Goal: Task Accomplishment & Management: Complete application form

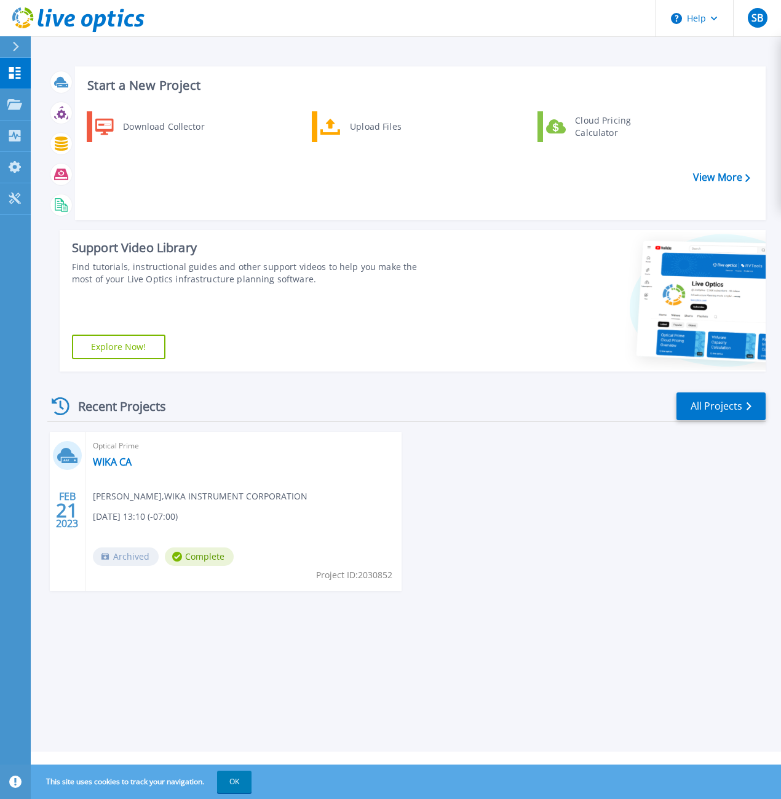
click at [18, 48] on icon at bounding box center [15, 47] width 7 height 10
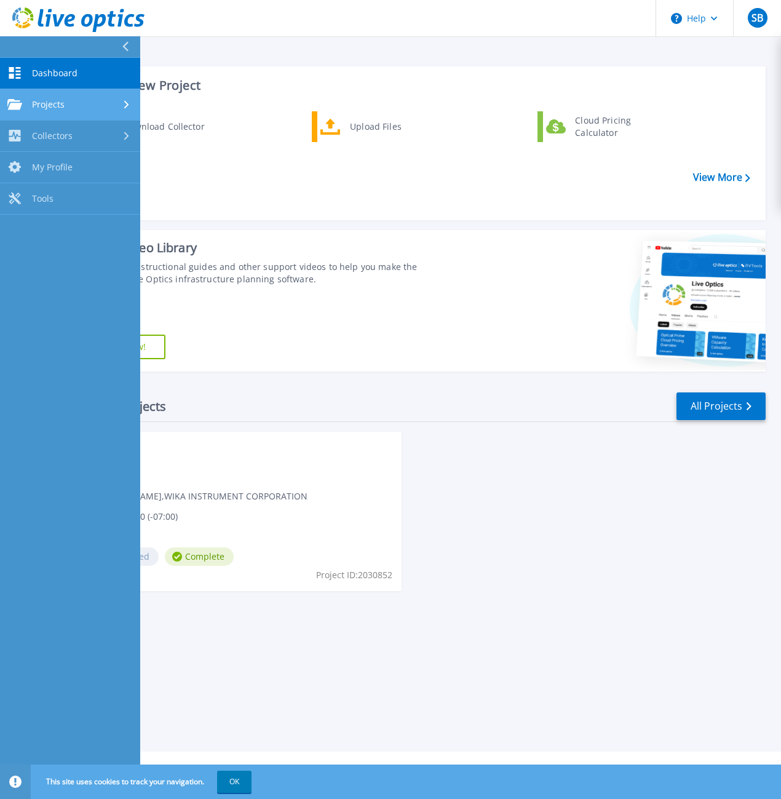
click at [47, 100] on span "Projects" at bounding box center [48, 104] width 33 height 11
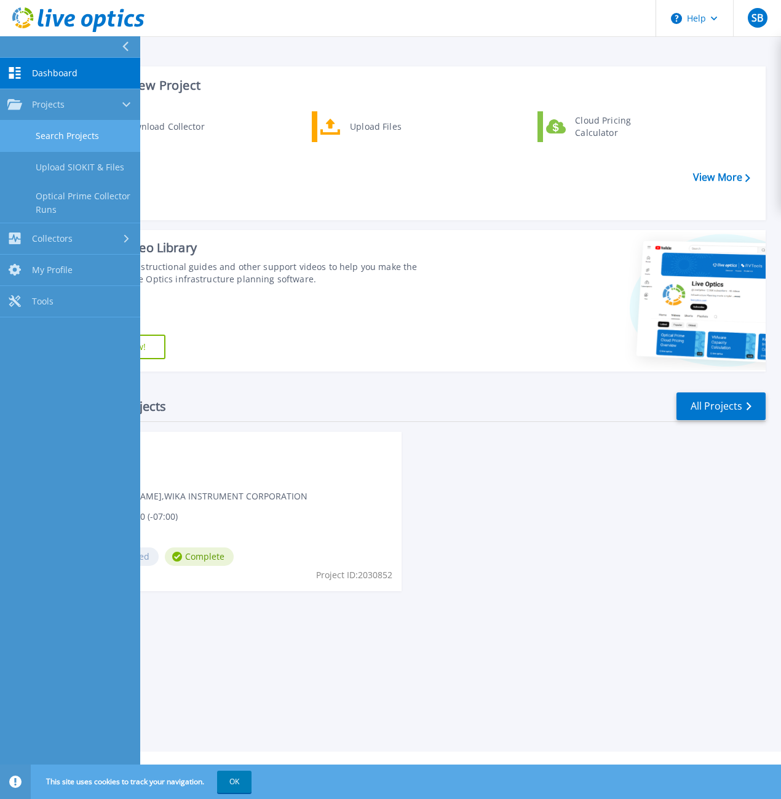
click at [60, 132] on link "Search Projects" at bounding box center [70, 136] width 140 height 31
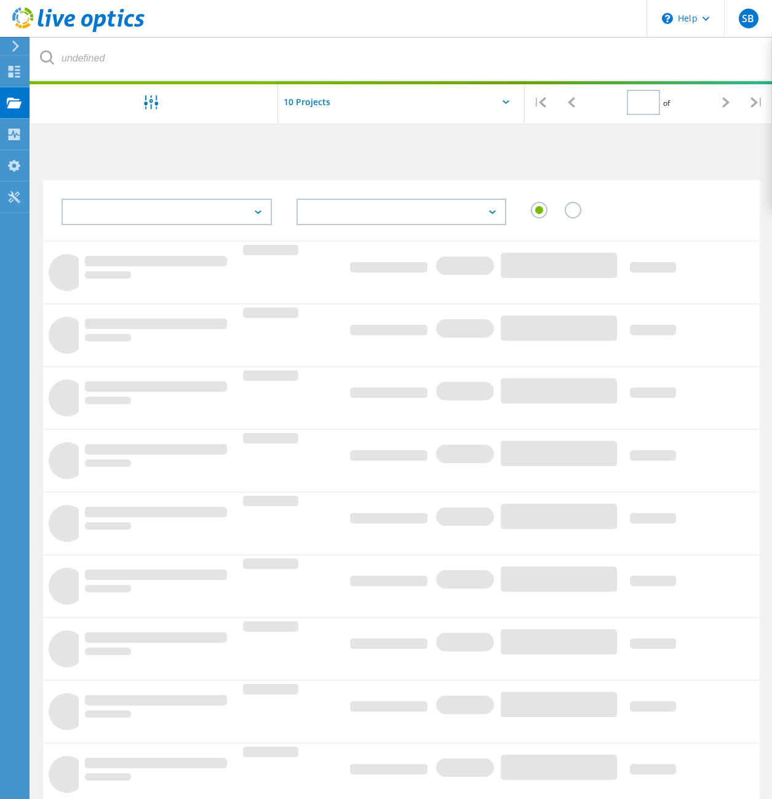
type input "1"
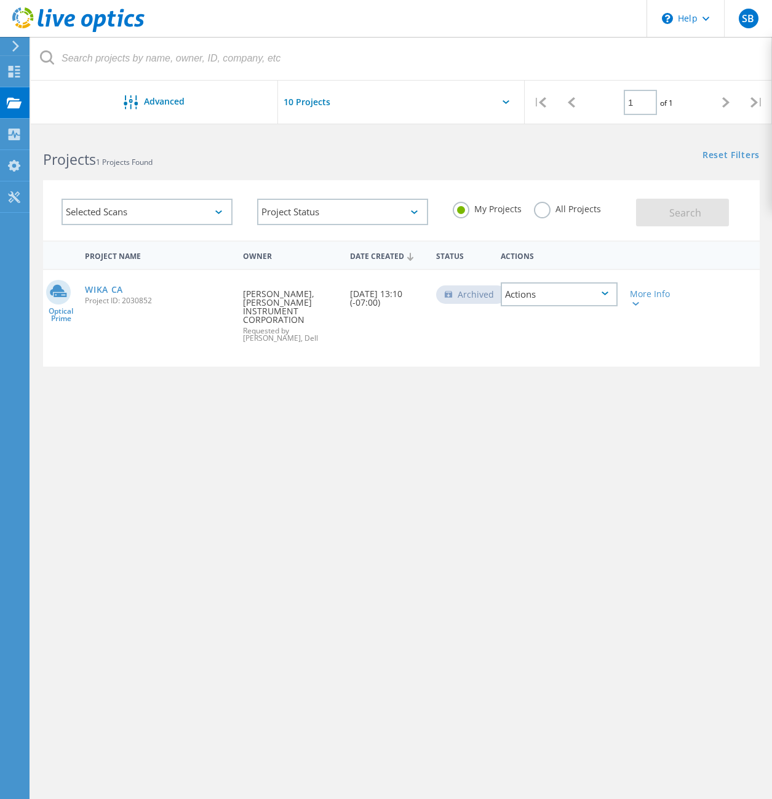
click at [346, 106] on input "text" at bounding box center [339, 102] width 123 height 43
click at [322, 134] on div "Show 10 Projects" at bounding box center [340, 134] width 122 height 20
type input "Show 10 Projects"
click at [547, 210] on label "All Projects" at bounding box center [567, 208] width 67 height 12
click at [0, 0] on input "All Projects" at bounding box center [0, 0] width 0 height 0
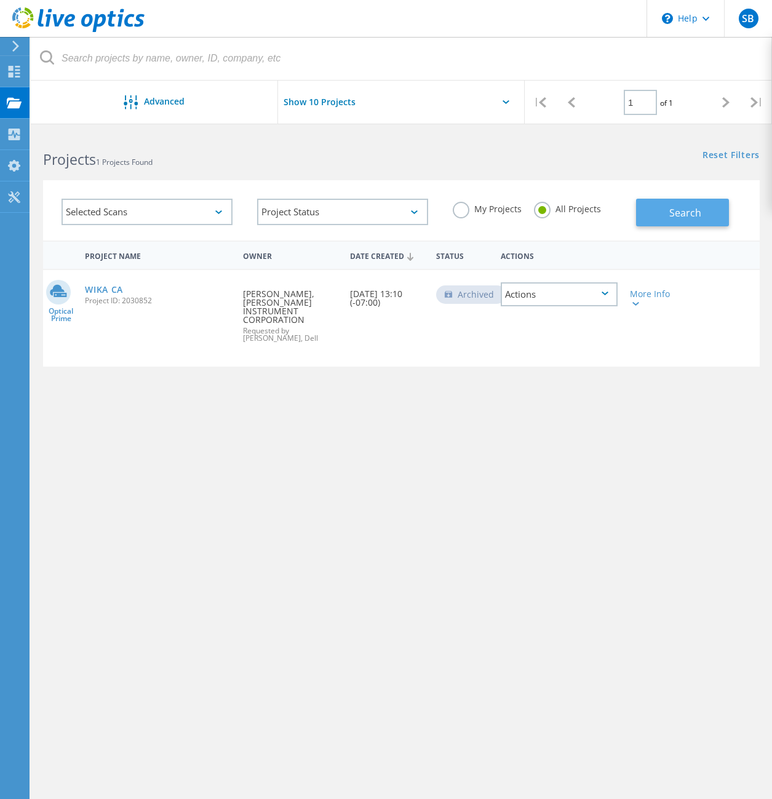
click at [697, 207] on span "Search" at bounding box center [685, 213] width 32 height 14
click at [14, 45] on icon at bounding box center [15, 46] width 9 height 11
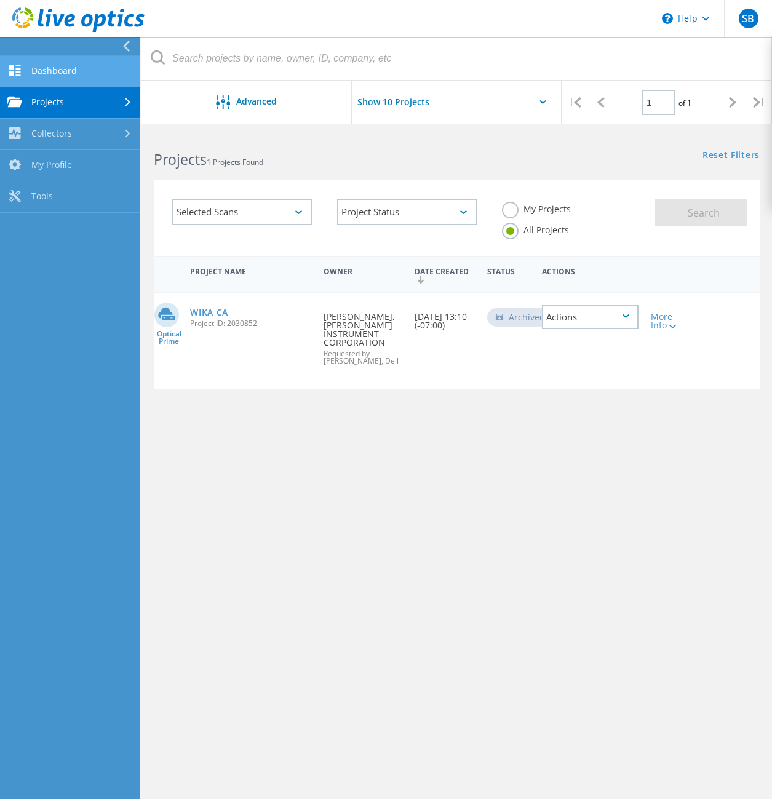
click at [54, 74] on link "Dashboard" at bounding box center [70, 71] width 140 height 31
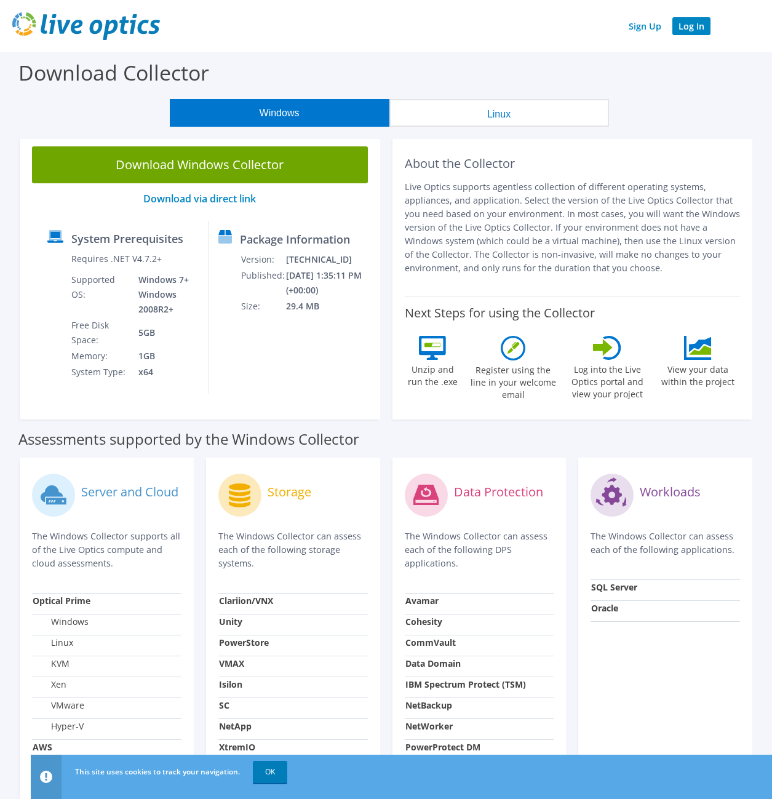
click at [701, 31] on link "Log In" at bounding box center [692, 26] width 38 height 18
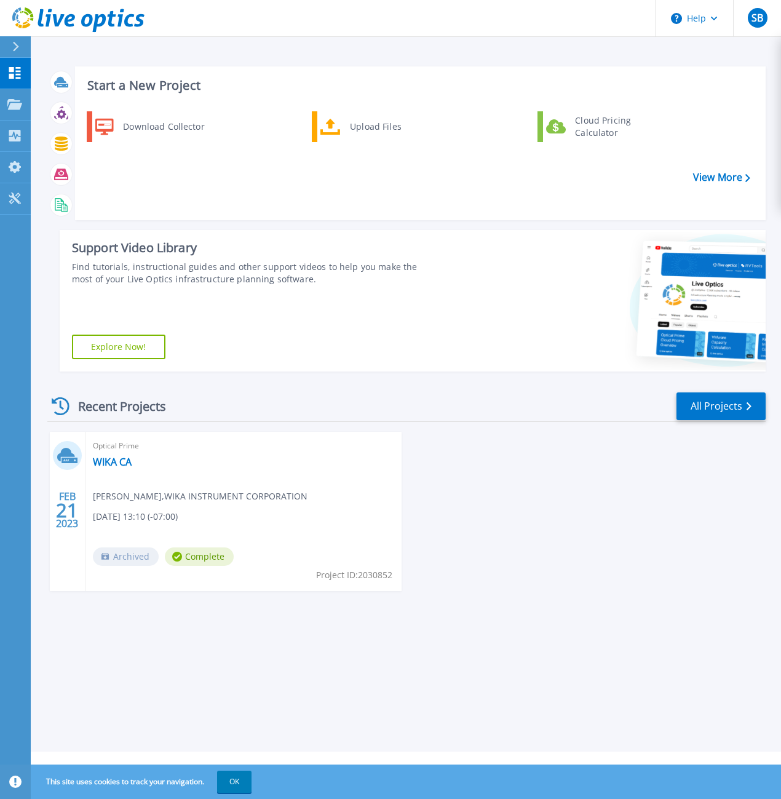
click at [17, 47] on icon at bounding box center [15, 47] width 7 height 10
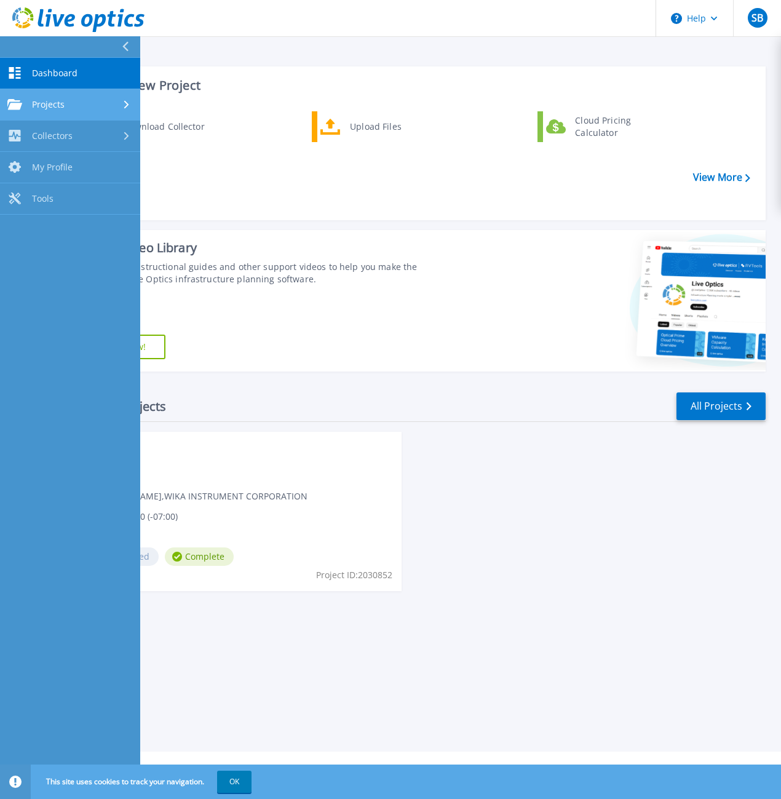
click at [82, 110] on link "Projects Projects" at bounding box center [70, 104] width 140 height 31
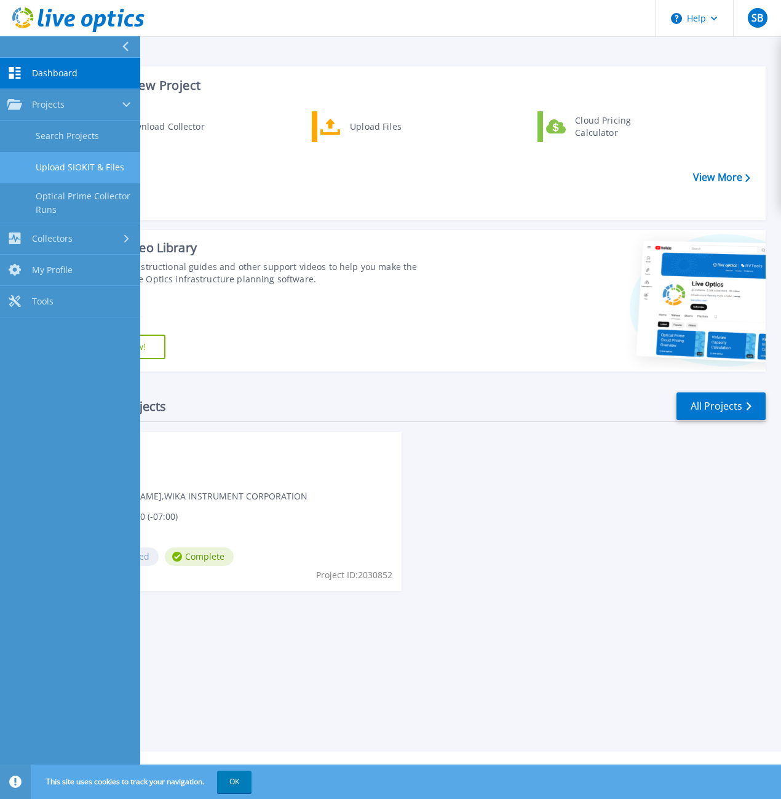
click at [79, 174] on link "Upload SIOKIT & Files" at bounding box center [70, 167] width 140 height 31
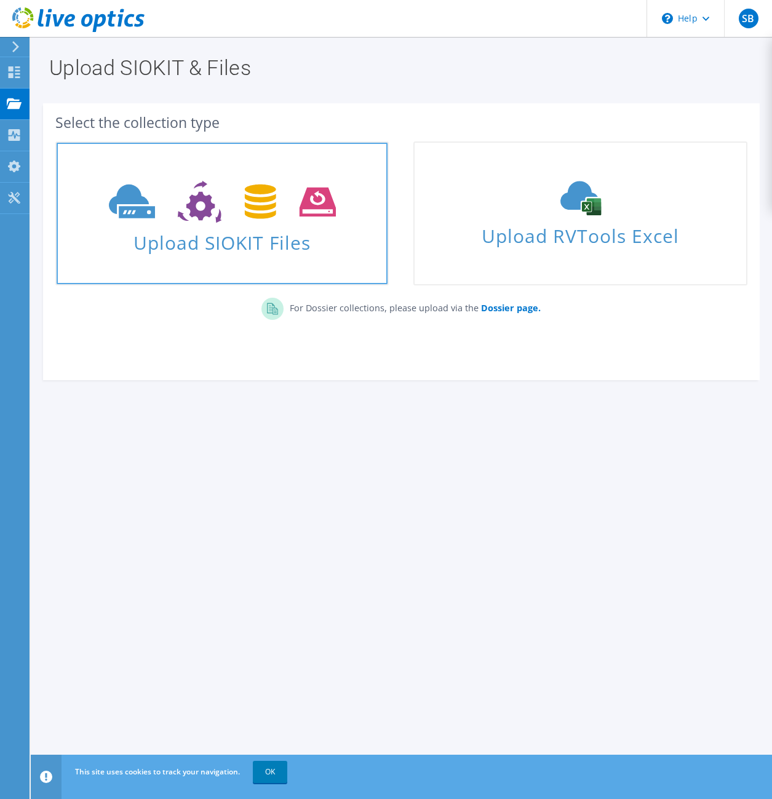
click at [286, 236] on span "Upload SIOKIT Files" at bounding box center [222, 239] width 331 height 26
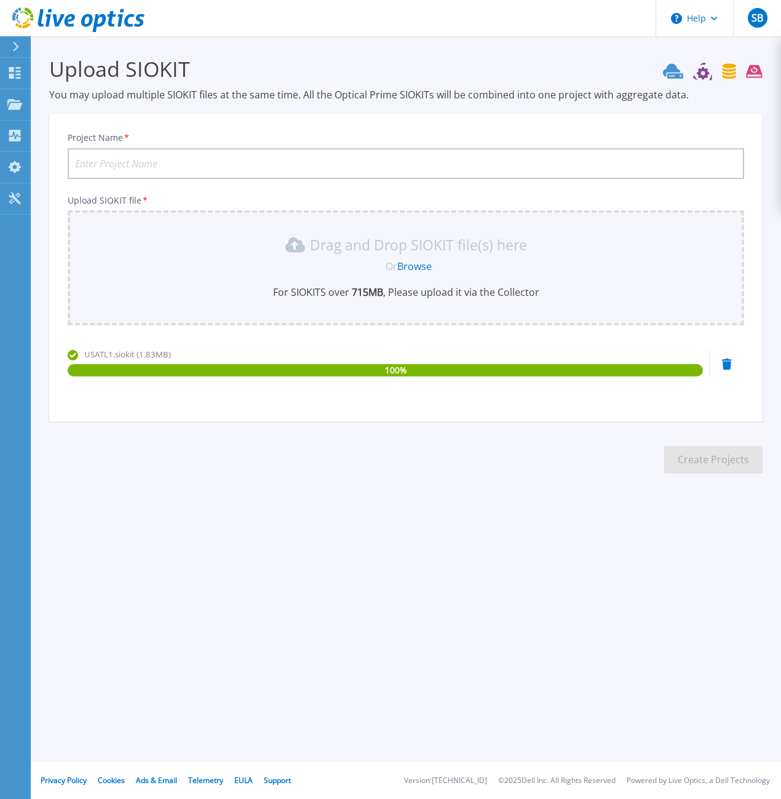
click at [127, 161] on input "Project Name *" at bounding box center [406, 163] width 677 height 31
drag, startPoint x: 121, startPoint y: 167, endPoint x: 97, endPoint y: 161, distance: 24.0
click at [97, 161] on input "USATL" at bounding box center [406, 163] width 677 height 31
type input "U"
type input "WIKA LRW"
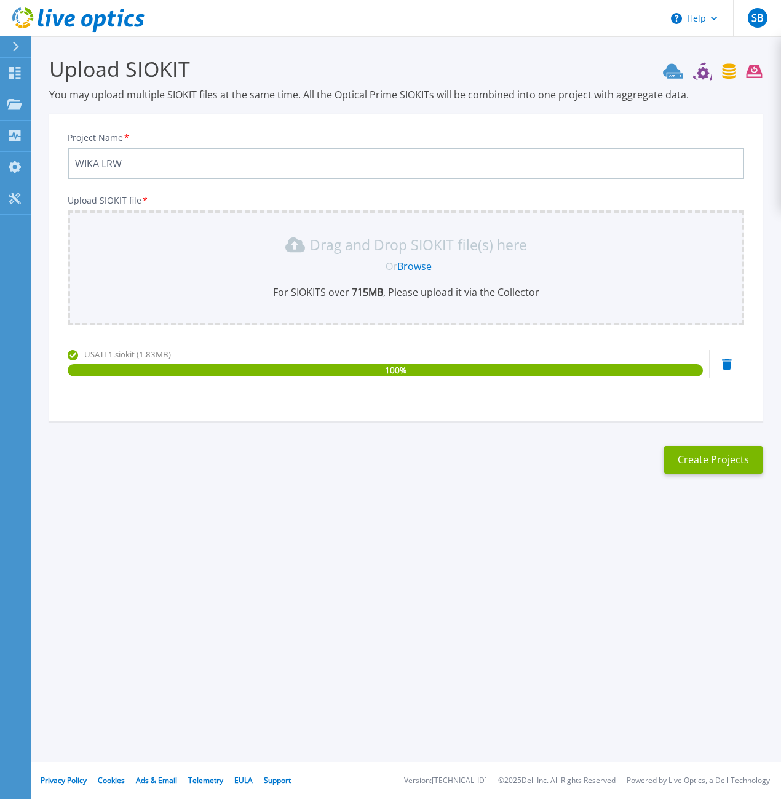
click at [423, 271] on link "Browse" at bounding box center [414, 267] width 34 height 14
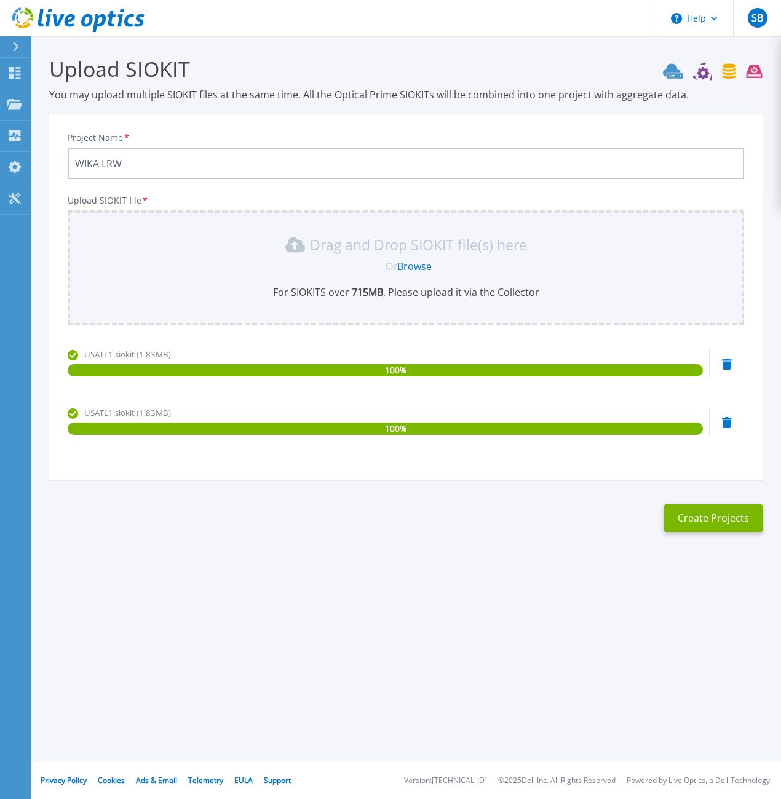
click at [728, 370] on icon at bounding box center [727, 364] width 10 height 11
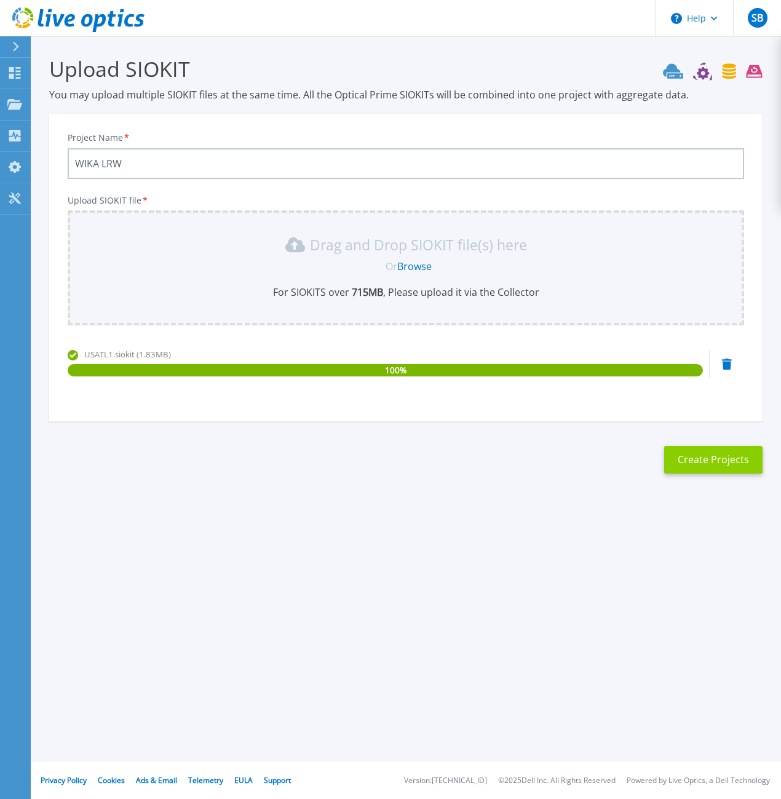
click at [732, 466] on button "Create Projects" at bounding box center [714, 460] width 98 height 28
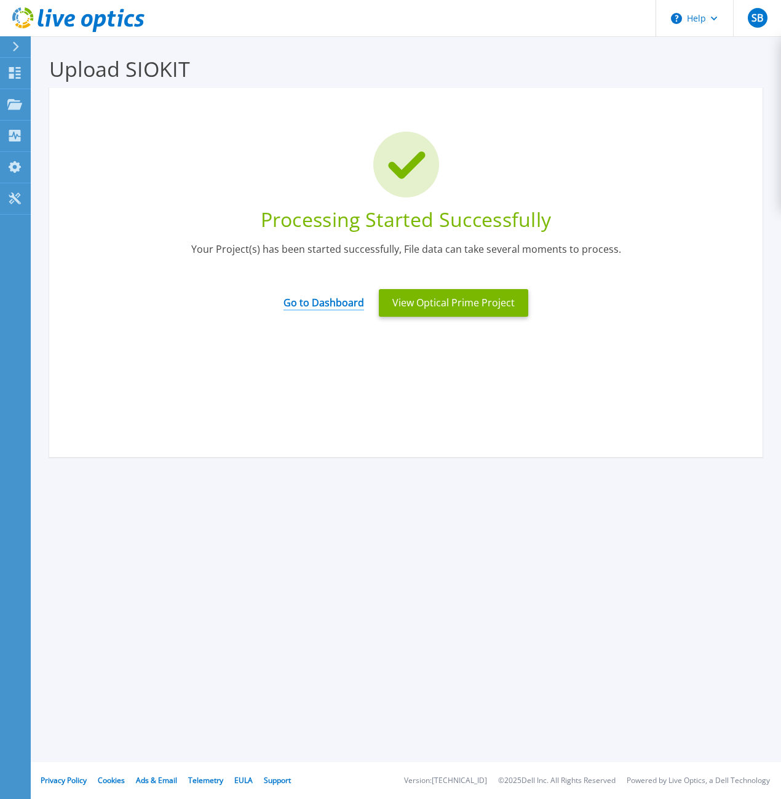
click at [345, 301] on link "Go to Dashboard" at bounding box center [324, 299] width 81 height 24
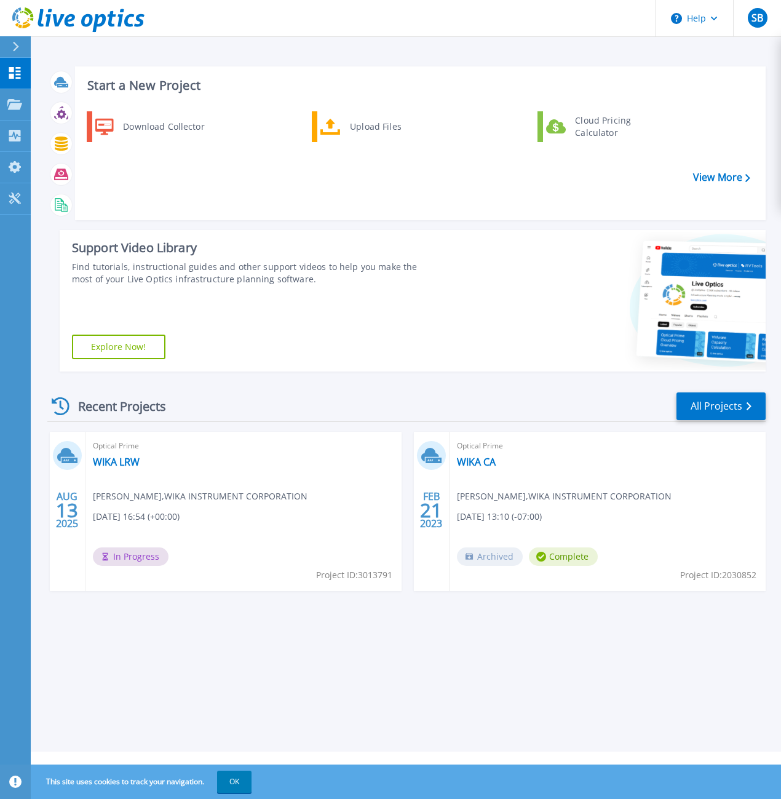
click at [170, 502] on span "[PERSON_NAME] , [PERSON_NAME] INSTRUMENT CORPORATION" at bounding box center [200, 497] width 215 height 14
click at [129, 464] on link "WIKA LRW" at bounding box center [116, 462] width 47 height 12
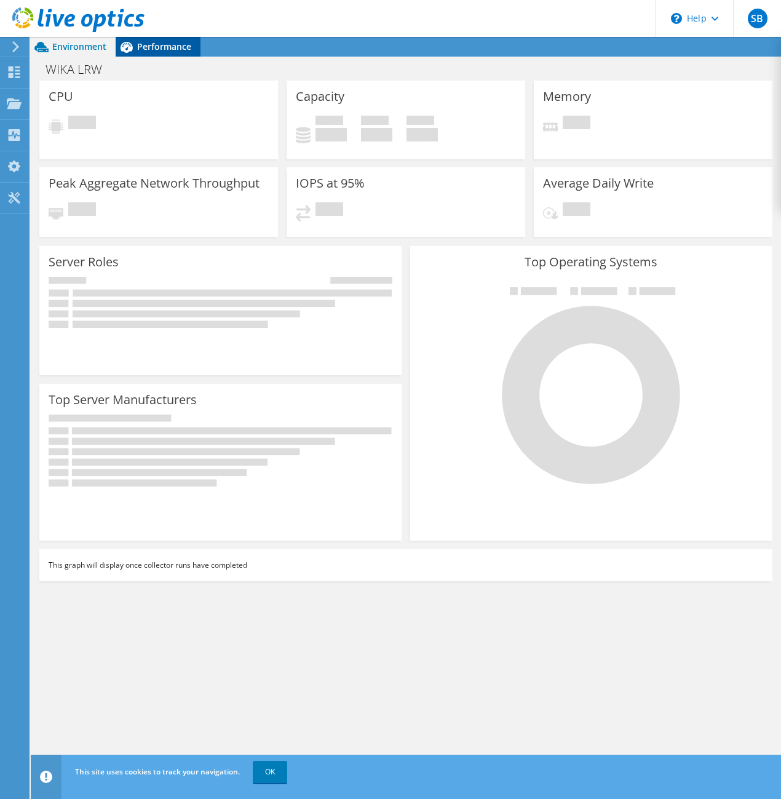
click at [160, 44] on span "Performance" at bounding box center [164, 47] width 54 height 12
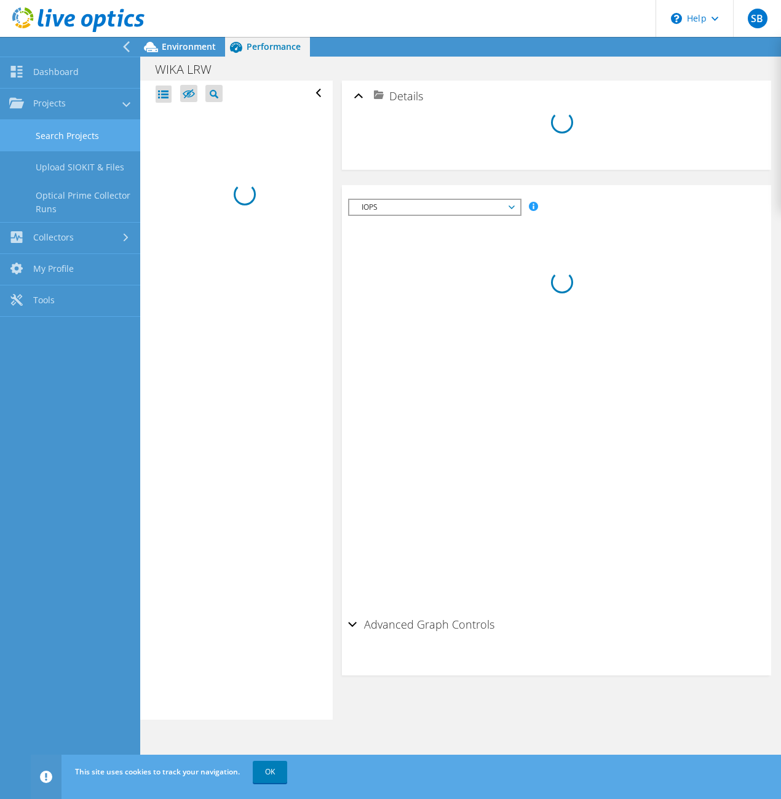
click at [89, 136] on link "Search Projects" at bounding box center [70, 135] width 140 height 31
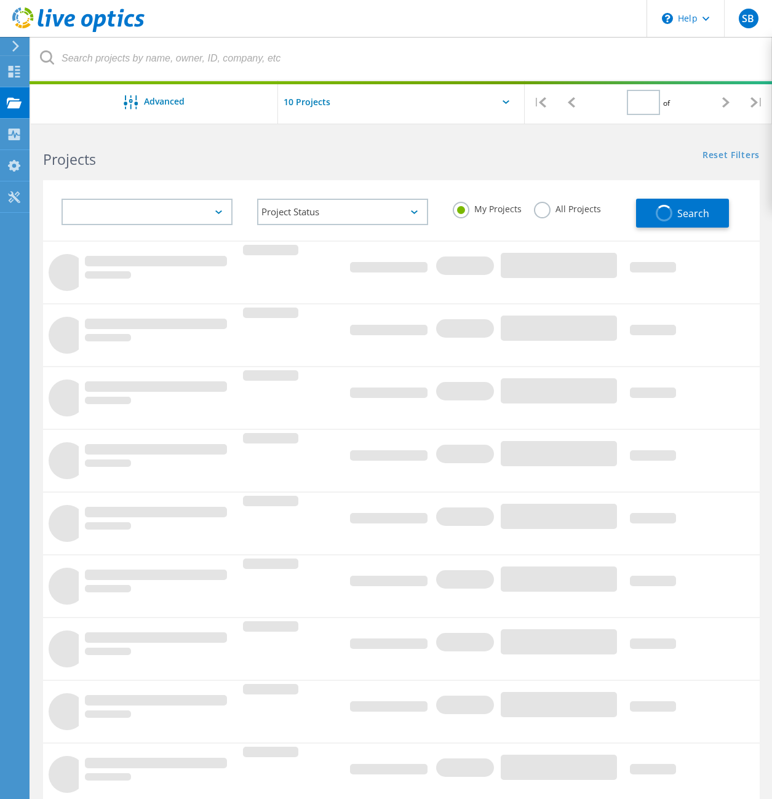
type input "1"
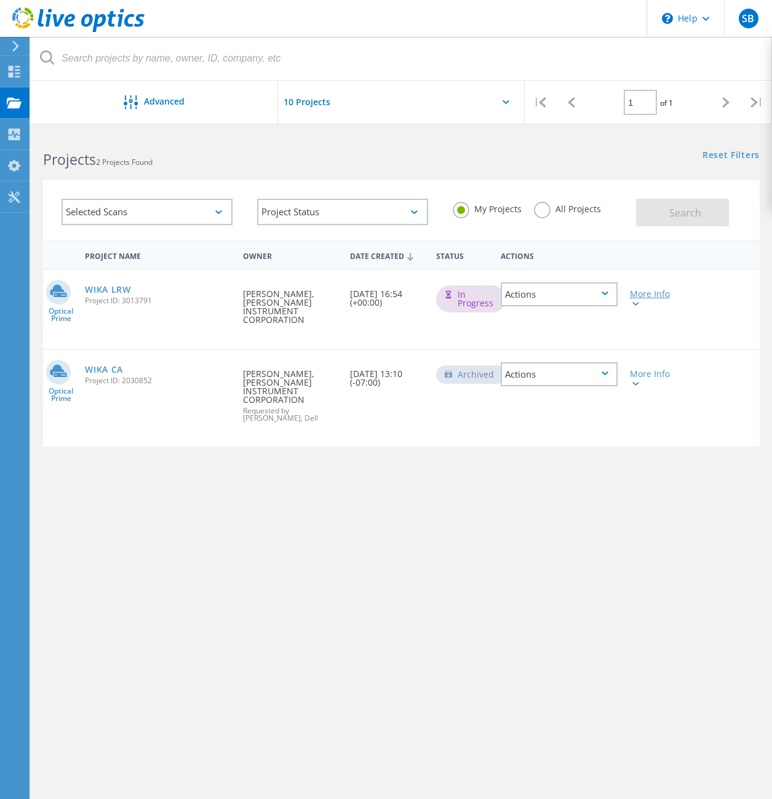
click at [639, 305] on div "More Info" at bounding box center [652, 298] width 45 height 17
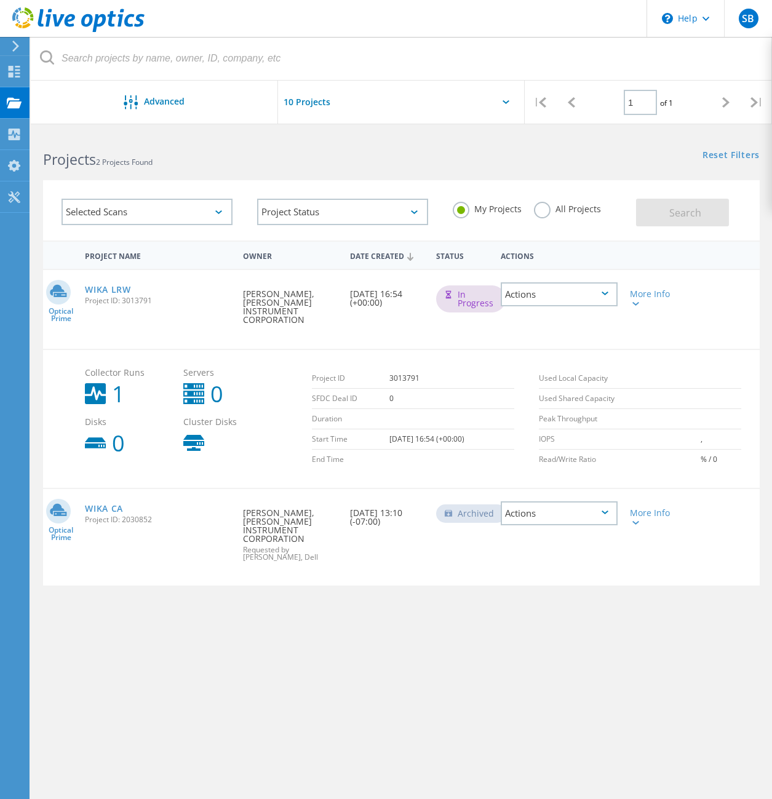
click at [600, 292] on div "Actions" at bounding box center [559, 294] width 117 height 24
click at [263, 353] on div "Collector Runs 1 Servers 0 Disks 0 Cluster Disks Project ID 3013791 SFDC Deal I…" at bounding box center [401, 418] width 717 height 139
click at [191, 437] on use at bounding box center [193, 443] width 21 height 16
click at [193, 386] on use at bounding box center [193, 393] width 21 height 21
click at [470, 304] on div "In Progress" at bounding box center [471, 298] width 70 height 27
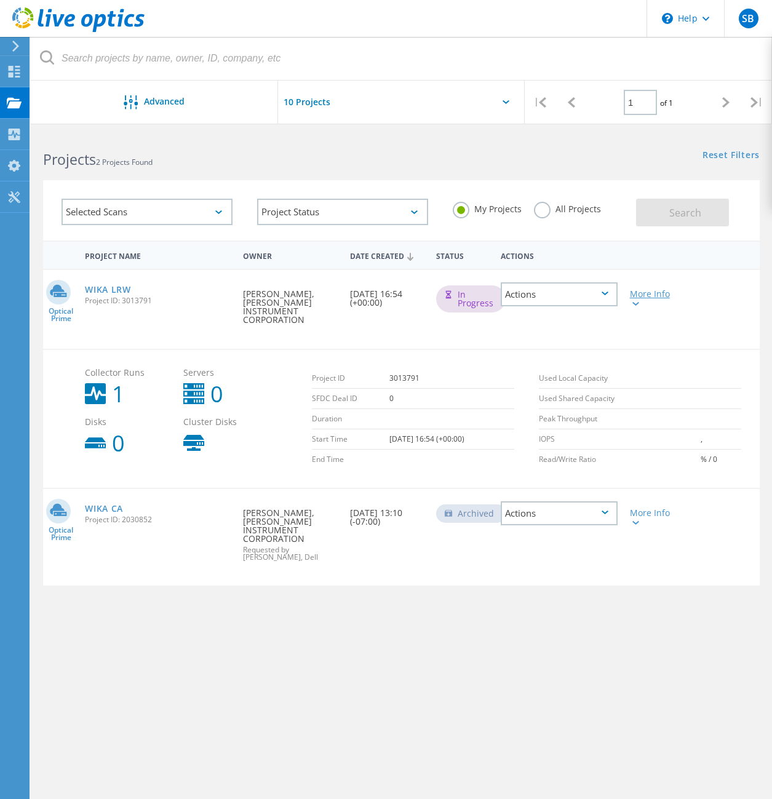
click at [645, 291] on div "More Info" at bounding box center [652, 298] width 45 height 17
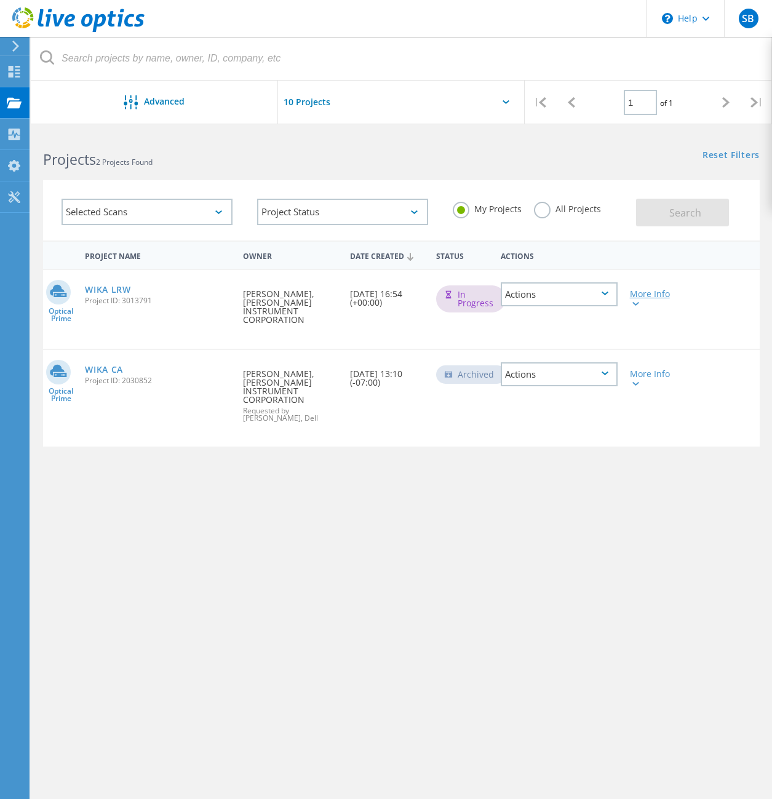
click at [645, 291] on div "More Info" at bounding box center [652, 298] width 45 height 17
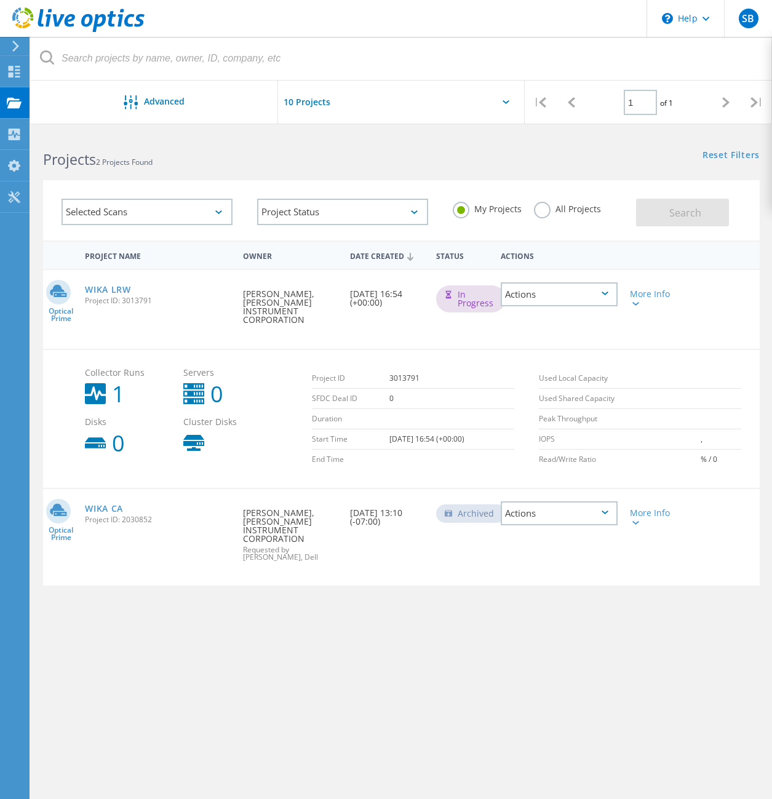
click at [102, 394] on use at bounding box center [95, 393] width 21 height 21
drag, startPoint x: 102, startPoint y: 394, endPoint x: 91, endPoint y: 286, distance: 108.2
click at [91, 286] on link "WIKA LRW" at bounding box center [108, 289] width 46 height 9
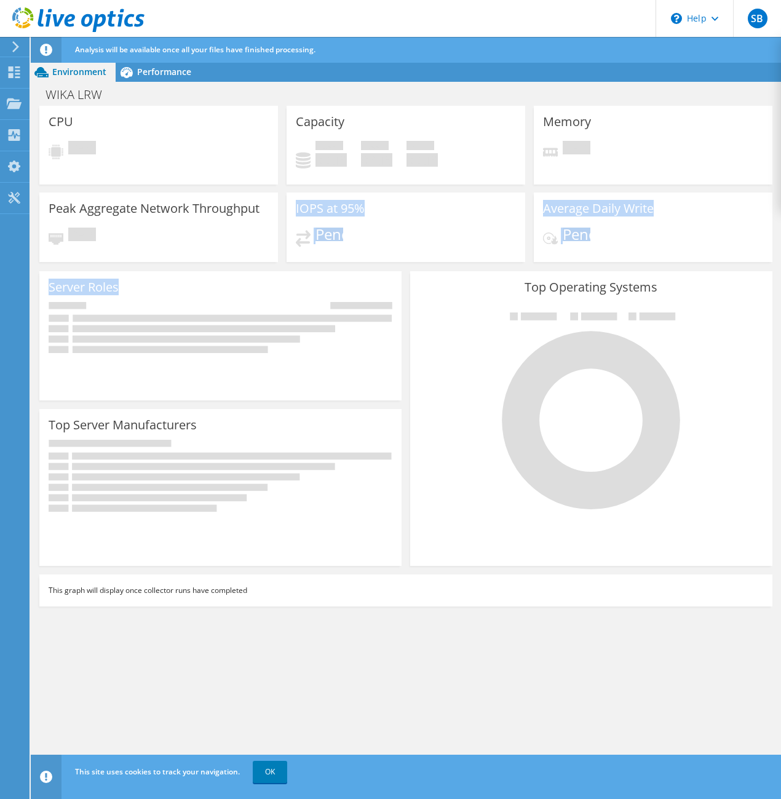
drag, startPoint x: 297, startPoint y: 209, endPoint x: 263, endPoint y: 301, distance: 97.9
click at [263, 301] on section "CPU Pending Capacity Used 0 GiB Free 0 GiB Total 0 GiB Memory Pending" at bounding box center [406, 360] width 751 height 509
click at [44, 54] on icon at bounding box center [46, 50] width 12 height 12
click at [13, 49] on icon at bounding box center [15, 46] width 9 height 11
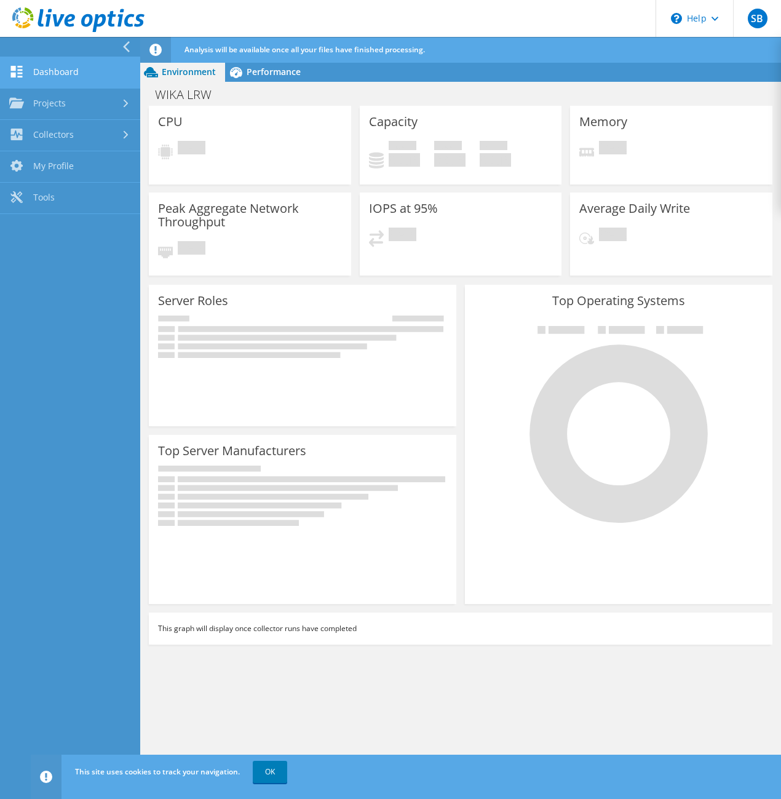
click at [53, 82] on link "Dashboard" at bounding box center [70, 72] width 140 height 31
